Goal: Transaction & Acquisition: Register for event/course

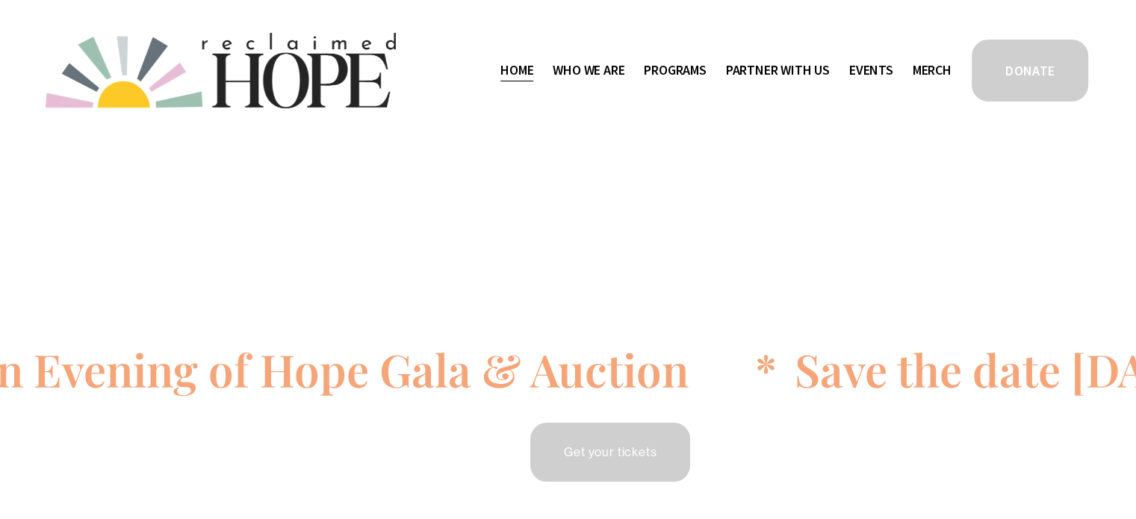
click at [645, 377] on icon at bounding box center [616, 377] width 2054 height 0
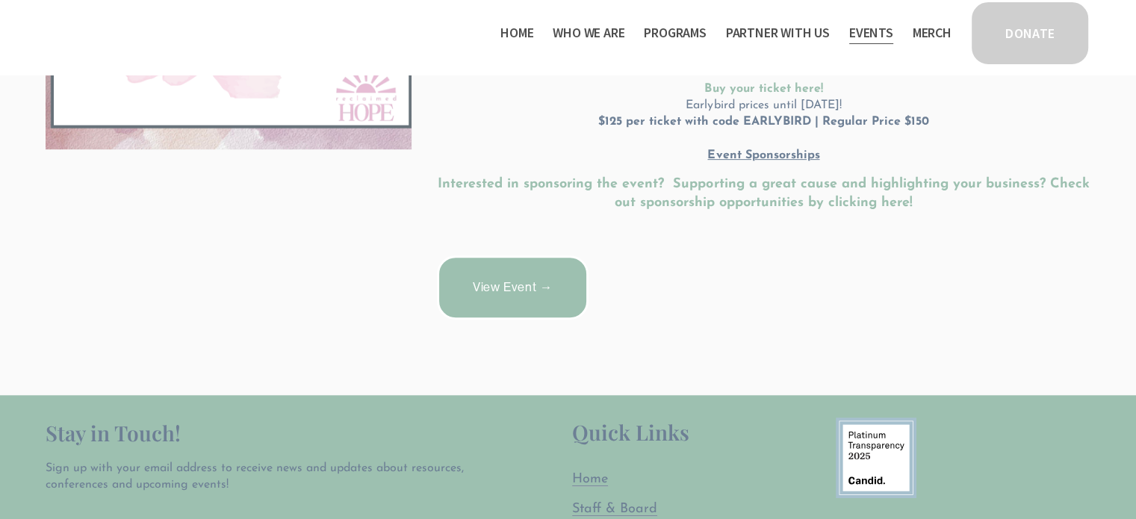
scroll to position [561, 0]
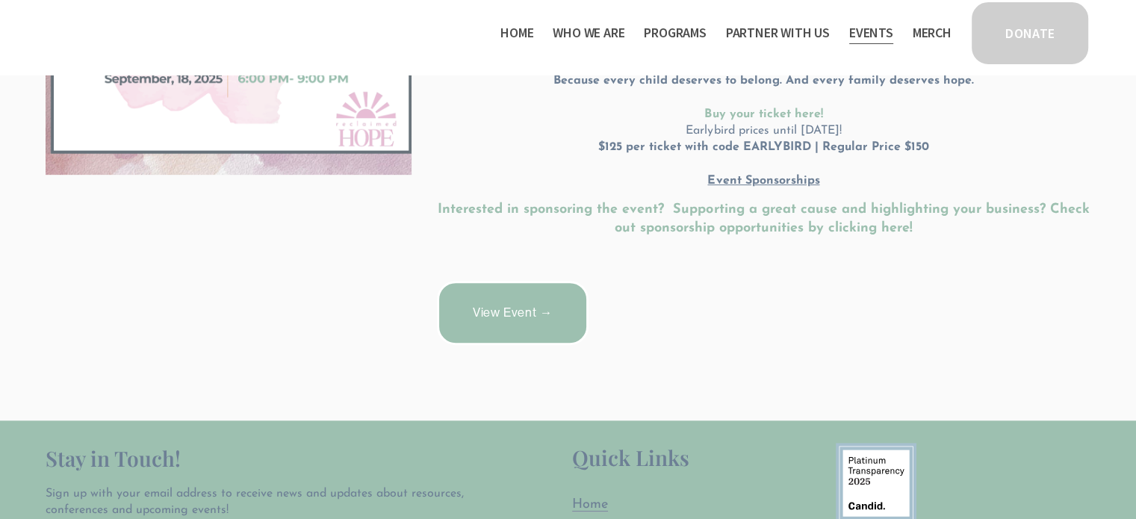
click at [798, 175] on u "Event Sponsorships" at bounding box center [763, 181] width 112 height 12
click at [887, 212] on strong "Interested in sponsoring the event? Supporting a great cause and highlighting y…" at bounding box center [766, 219] width 656 height 32
